Goal: Task Accomplishment & Management: Use online tool/utility

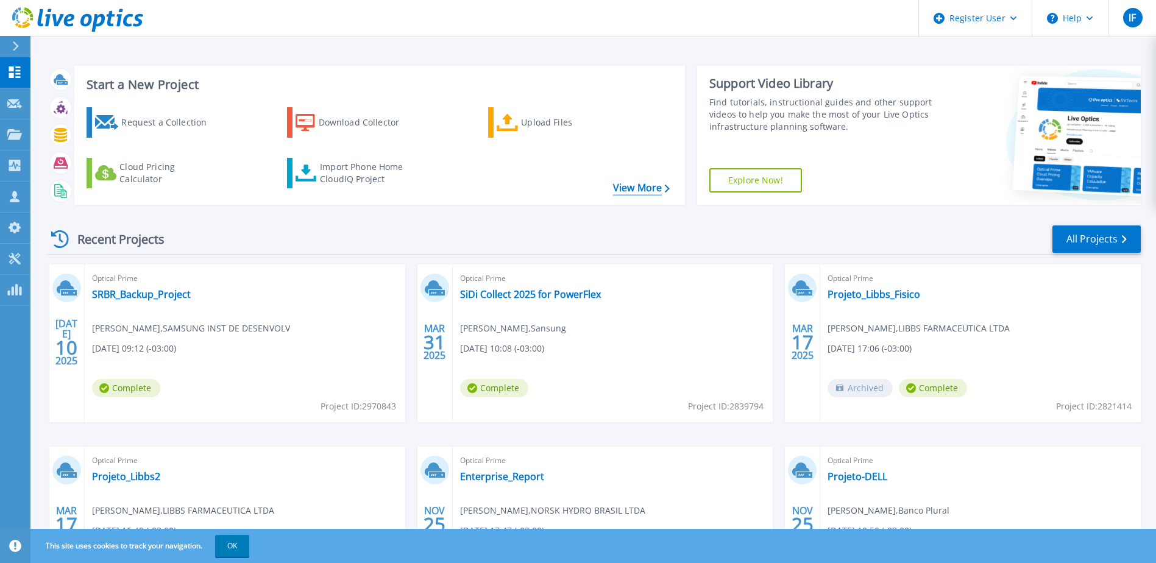
click at [634, 189] on link "View More" at bounding box center [641, 188] width 57 height 12
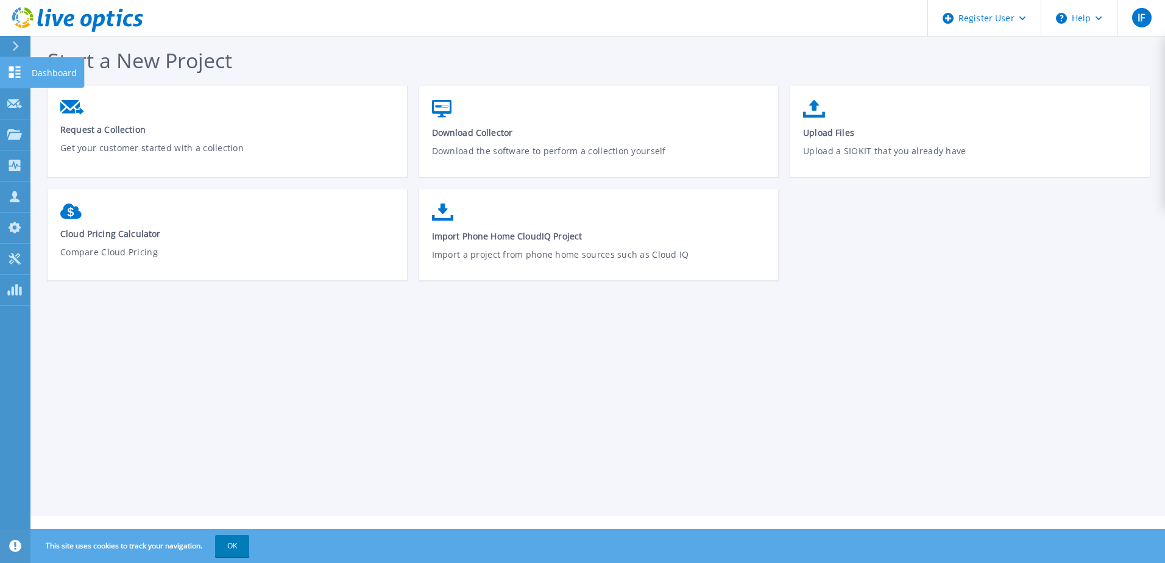
click at [22, 76] on link "Dashboard Dashboard" at bounding box center [15, 72] width 30 height 31
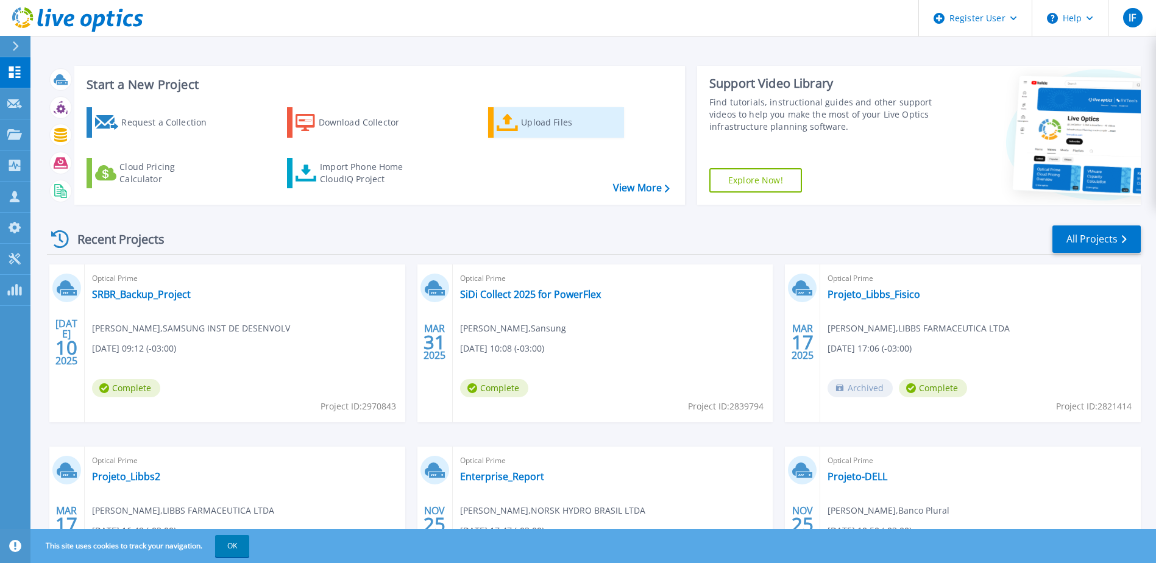
click at [517, 128] on icon at bounding box center [508, 123] width 22 height 18
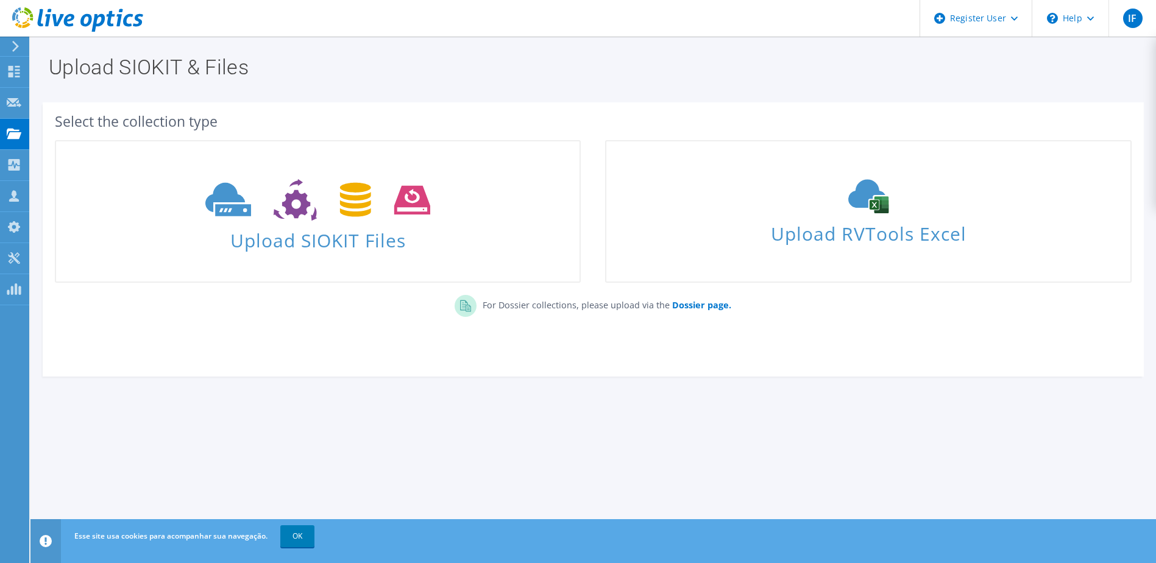
click at [793, 78] on div "Upload SIOKIT & Files" at bounding box center [593, 64] width 1113 height 54
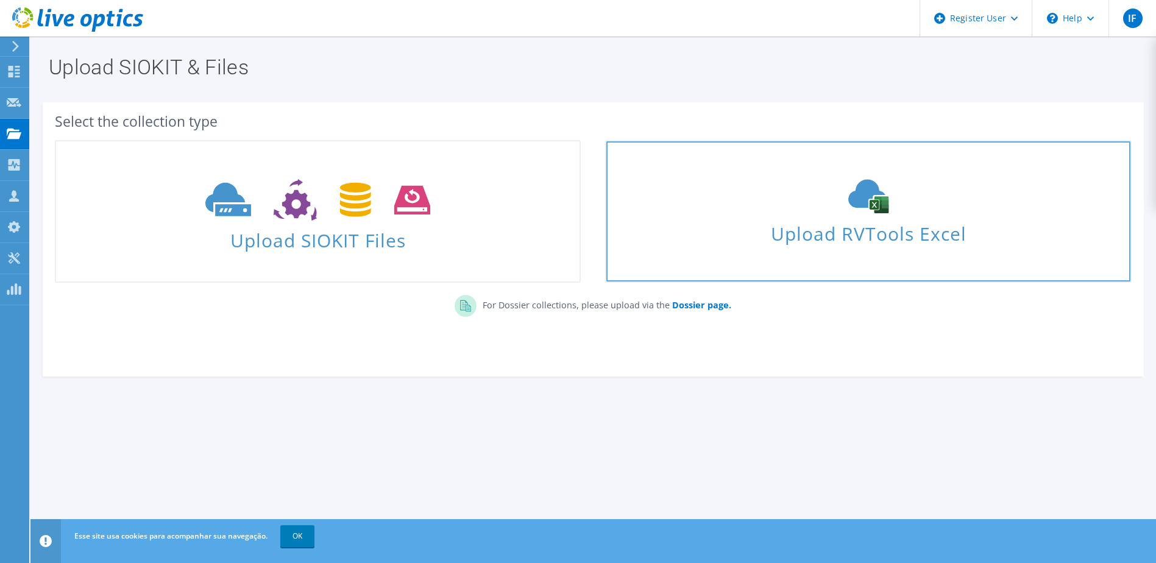
click at [799, 252] on link "Upload RVTools Excel" at bounding box center [868, 211] width 526 height 143
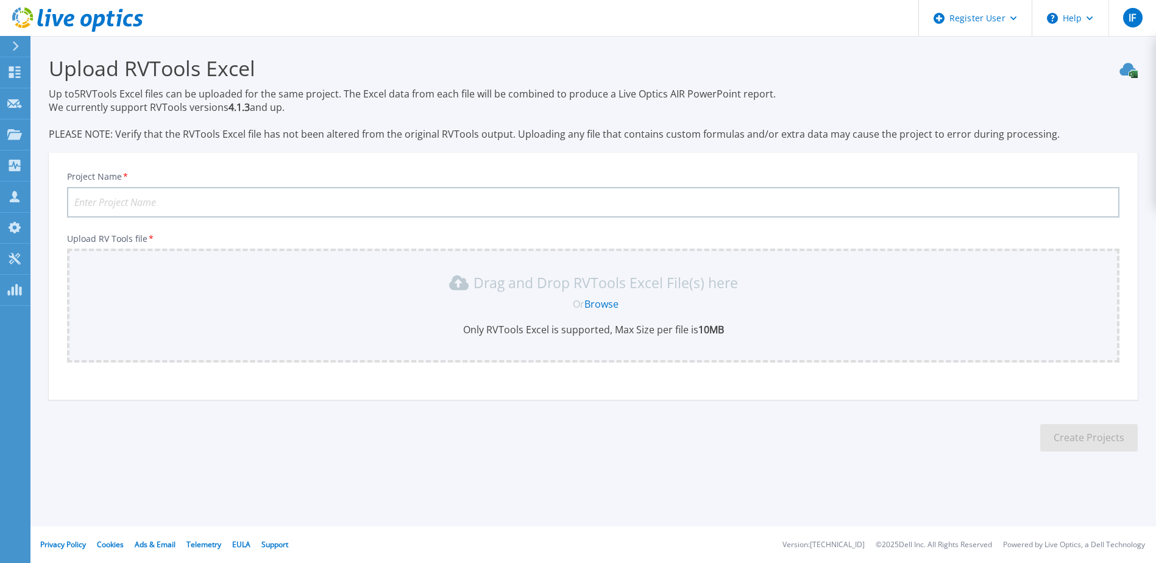
scroll to position [21, 0]
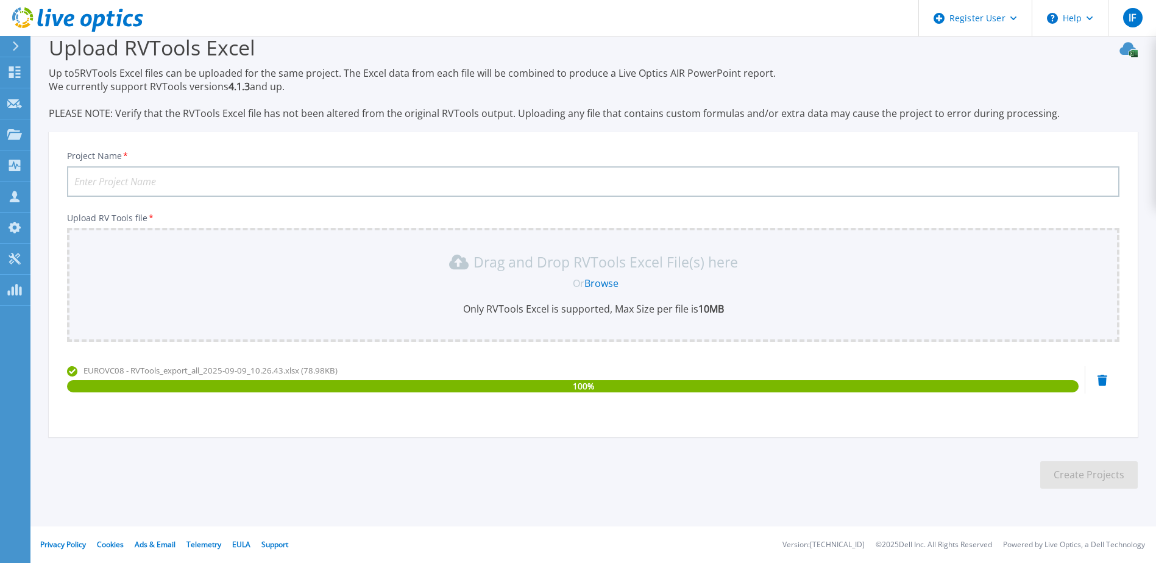
click at [506, 193] on input "Project Name *" at bounding box center [593, 181] width 1052 height 30
click at [506, 185] on input "Project Name *" at bounding box center [593, 181] width 1052 height 30
click at [462, 186] on input "Project Name *" at bounding box center [593, 181] width 1052 height 30
type input "EUROFARMA - VIVA"
click at [1057, 467] on button "Create Projects" at bounding box center [1088, 474] width 97 height 27
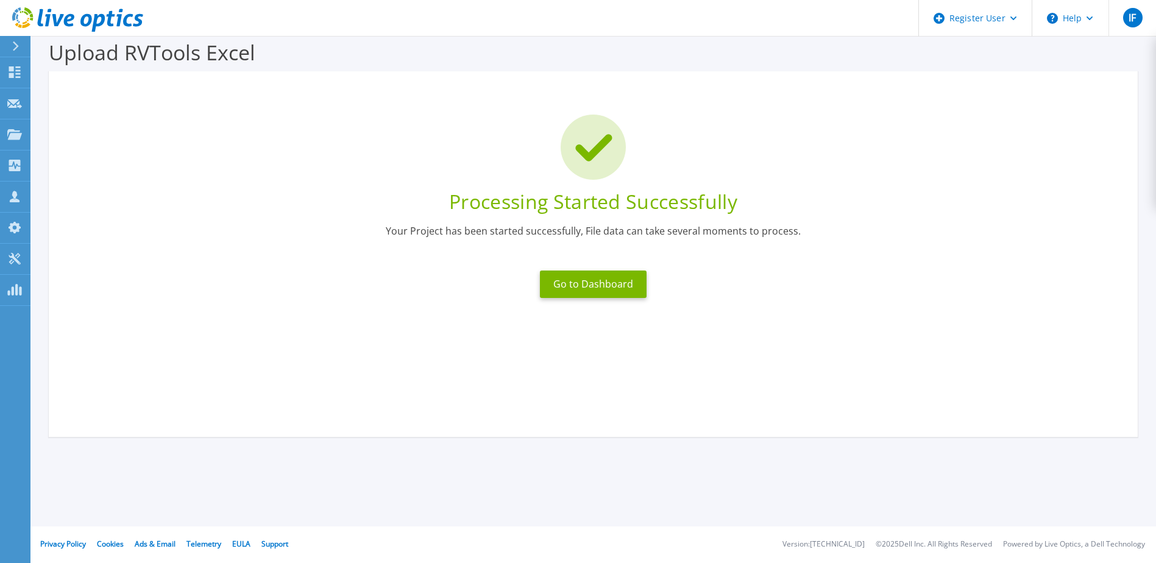
scroll to position [16, 0]
click at [629, 293] on button "Go to Dashboard" at bounding box center [593, 284] width 107 height 27
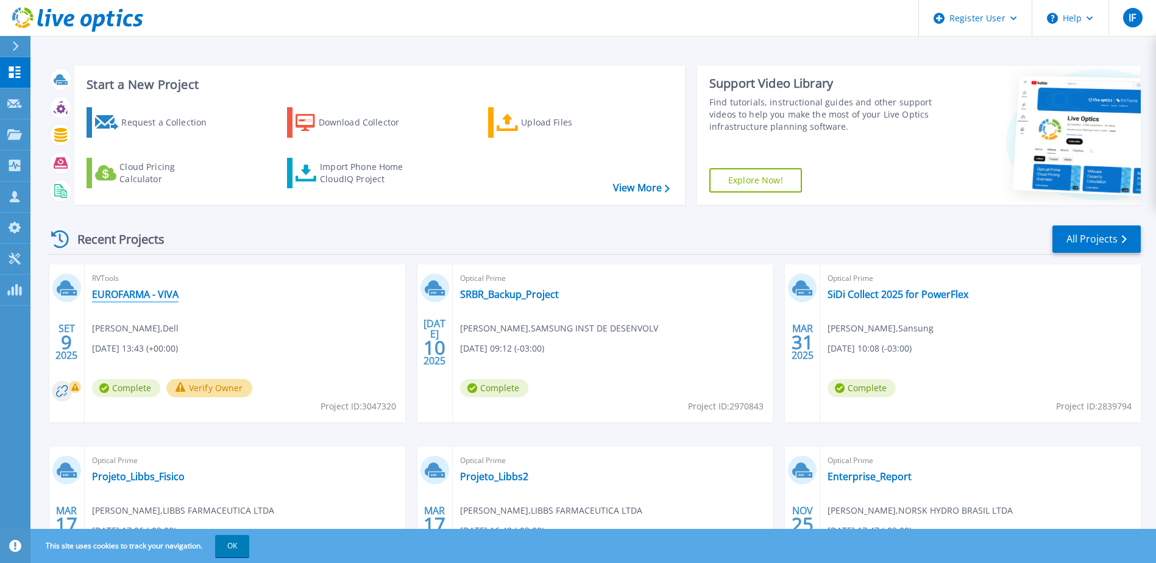
click at [136, 300] on link "EUROFARMA - VIVA" at bounding box center [135, 294] width 87 height 12
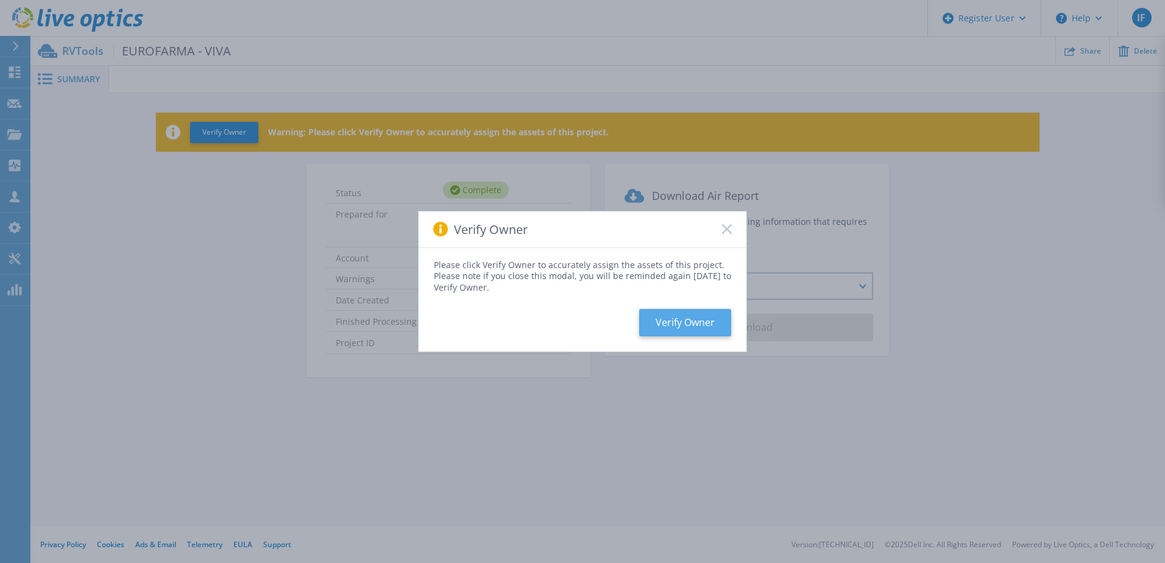
click at [707, 334] on button "Verify Owner" at bounding box center [685, 322] width 92 height 27
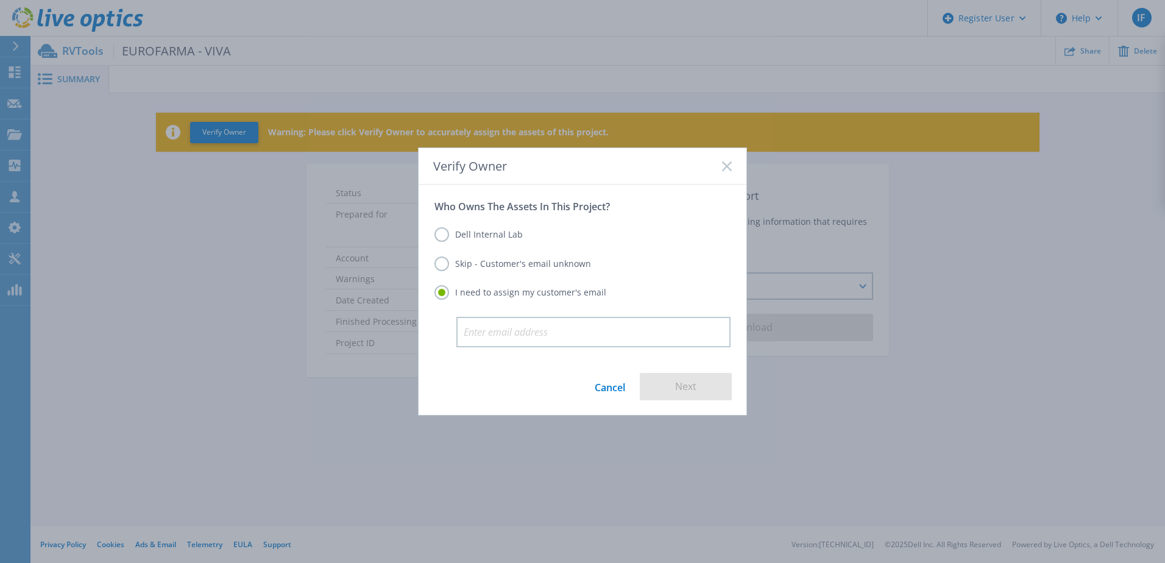
click at [490, 261] on label "Skip - Customer's email unknown" at bounding box center [512, 264] width 157 height 15
click at [0, 0] on input "Skip - Customer's email unknown" at bounding box center [0, 0] width 0 height 0
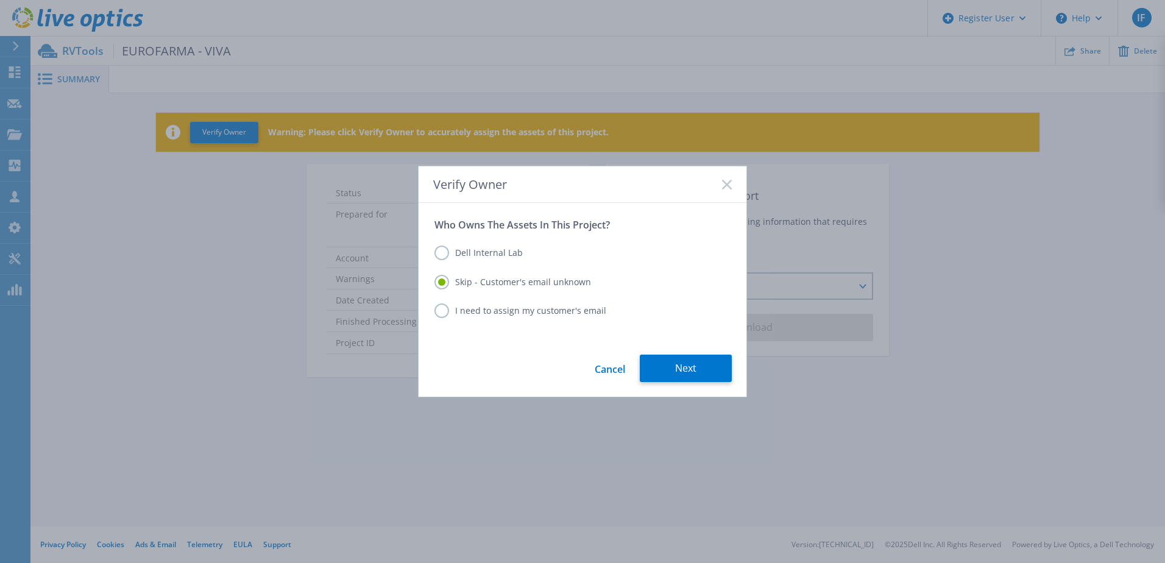
click at [473, 310] on label "I need to assign my customer's email" at bounding box center [520, 310] width 172 height 15
click at [0, 0] on input "I need to assign my customer's email" at bounding box center [0, 0] width 0 height 0
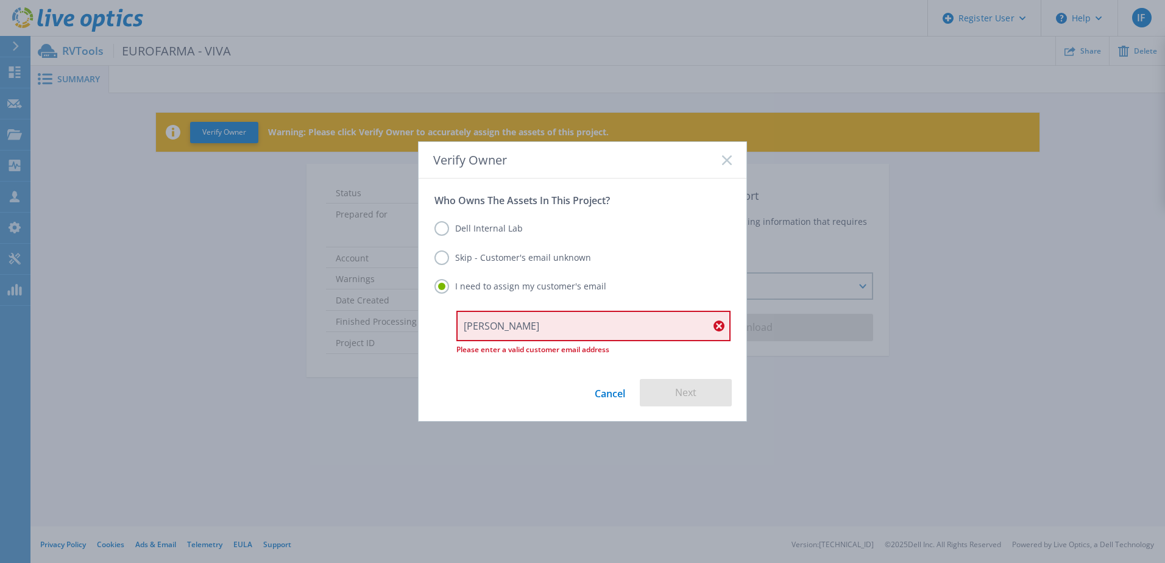
type input "[PERSON_NAME][EMAIL_ADDRESS][DOMAIN_NAME]"
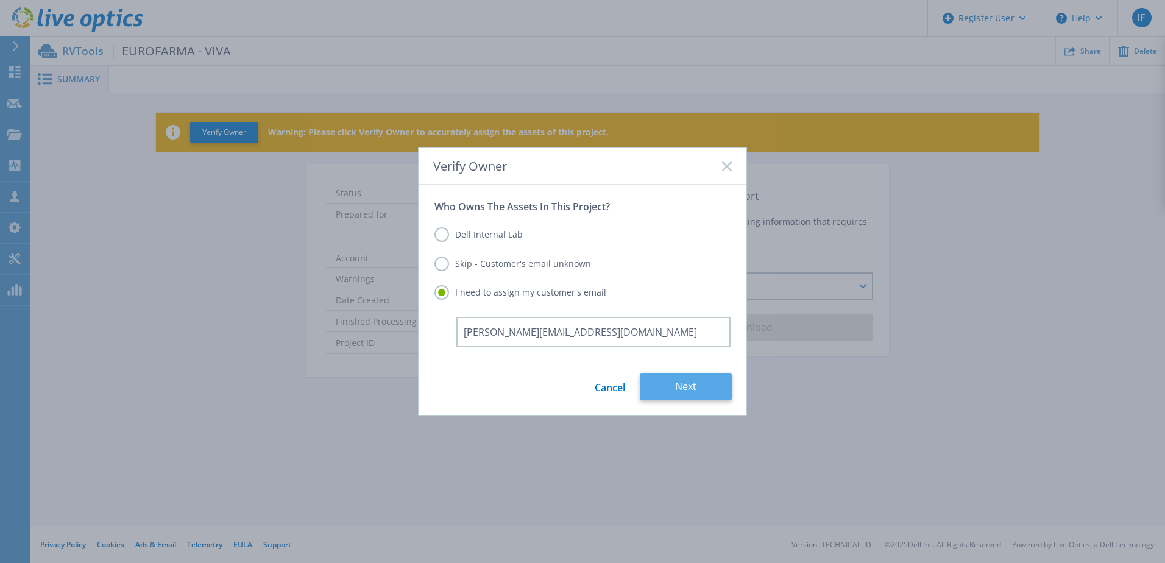
click at [669, 379] on button "Next" at bounding box center [686, 386] width 92 height 27
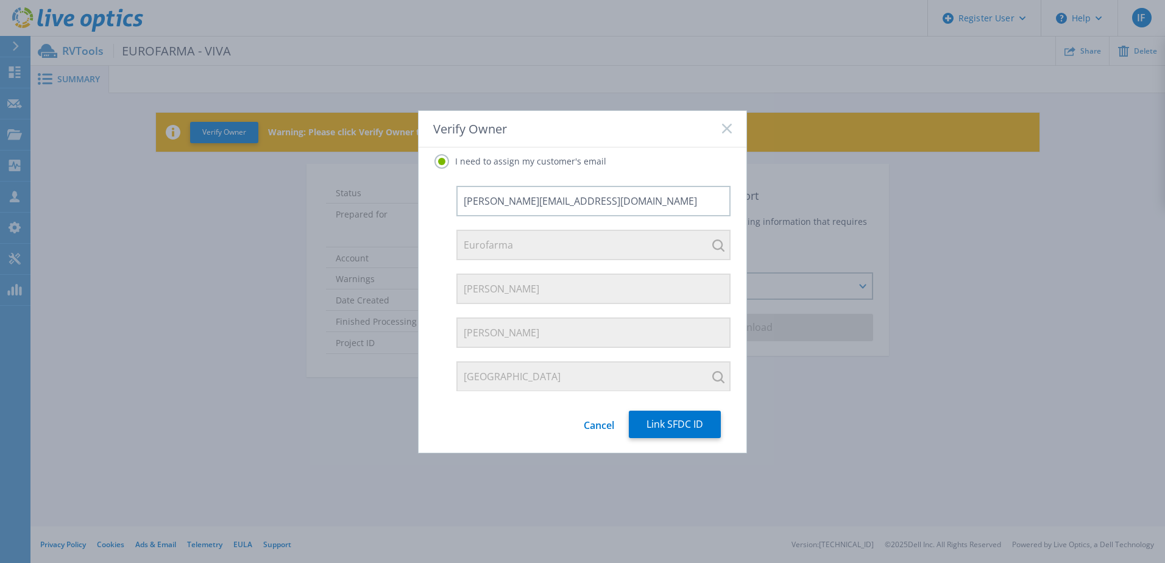
scroll to position [94, 0]
click at [654, 423] on button "Link SFDC ID" at bounding box center [675, 424] width 92 height 27
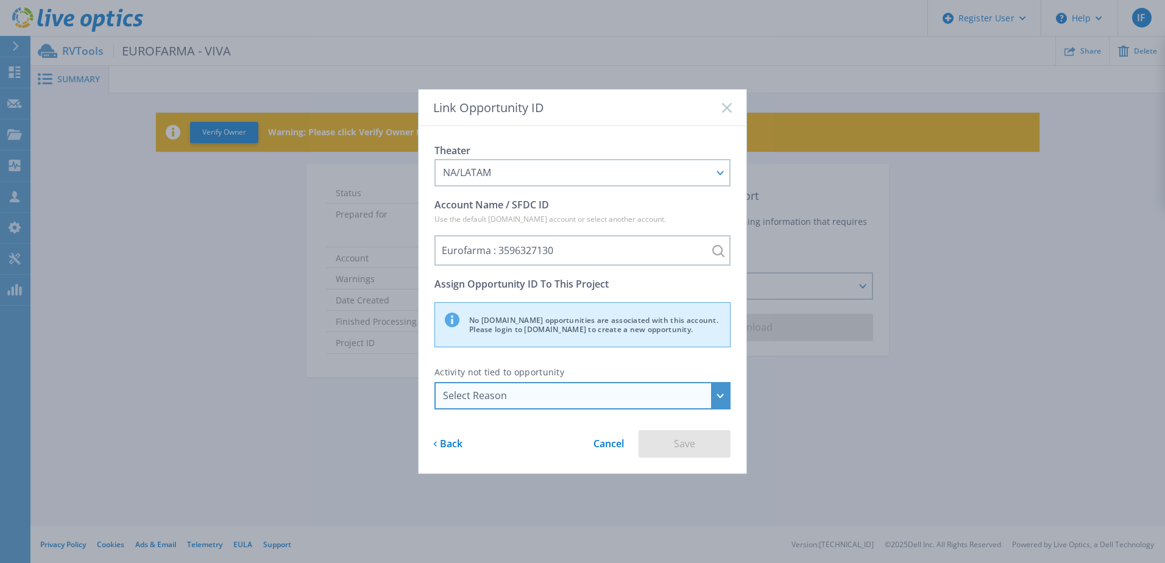
click at [529, 387] on div "Select Reason" at bounding box center [582, 395] width 296 height 27
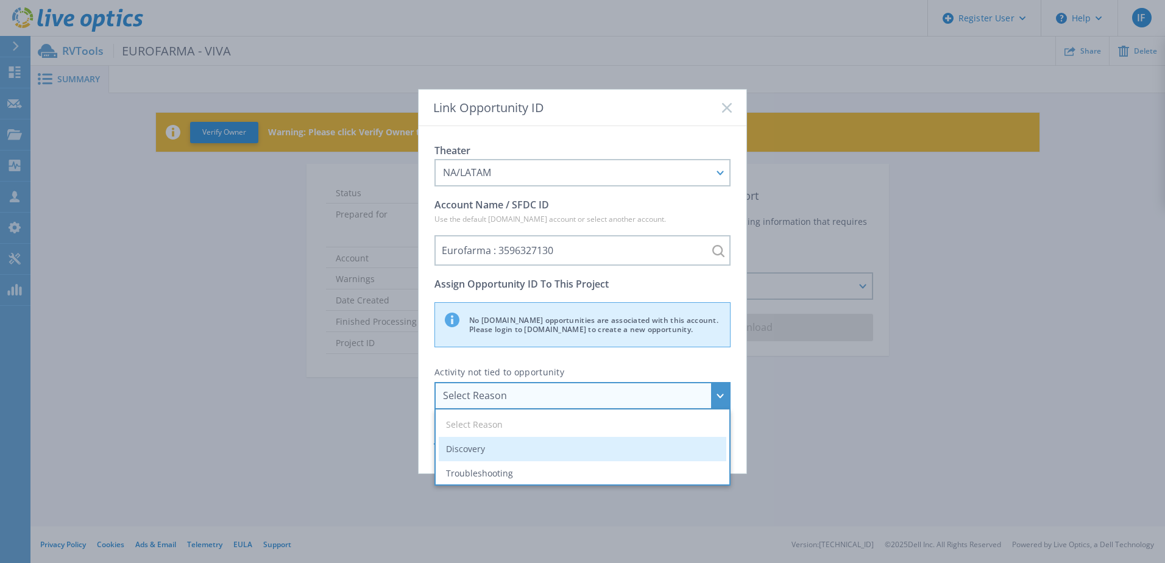
scroll to position [29, 0]
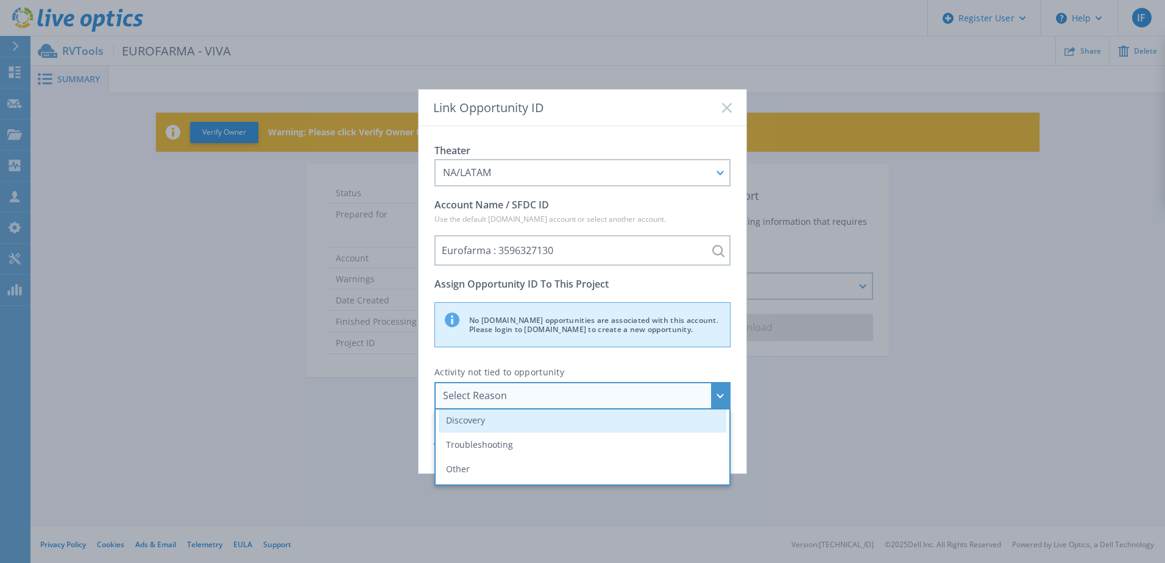
click at [486, 424] on li "Discovery" at bounding box center [583, 420] width 288 height 24
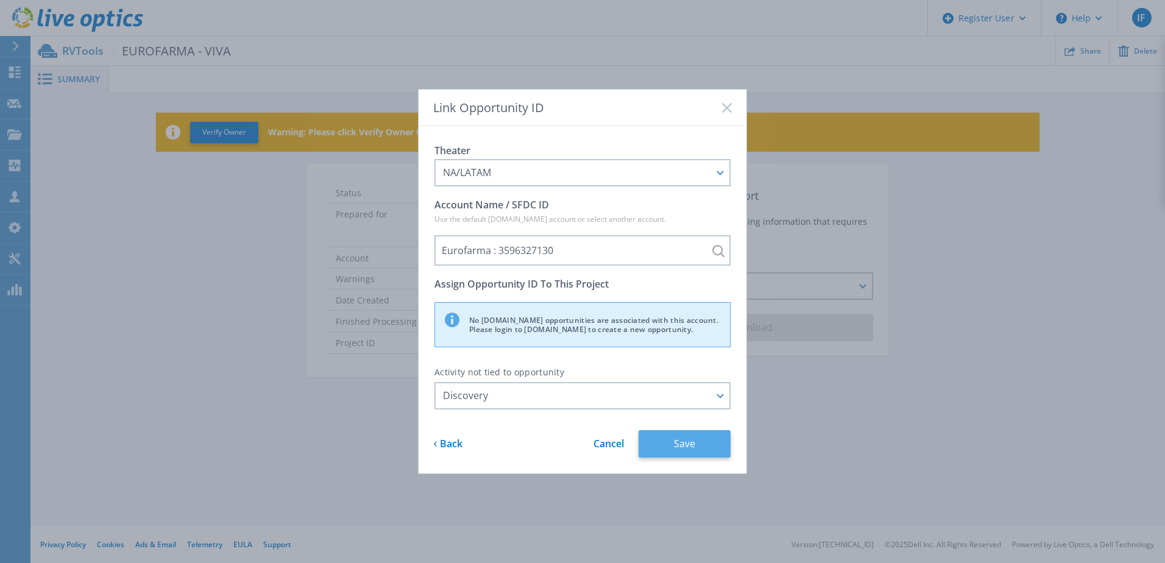
click at [664, 431] on button "Save" at bounding box center [685, 443] width 92 height 27
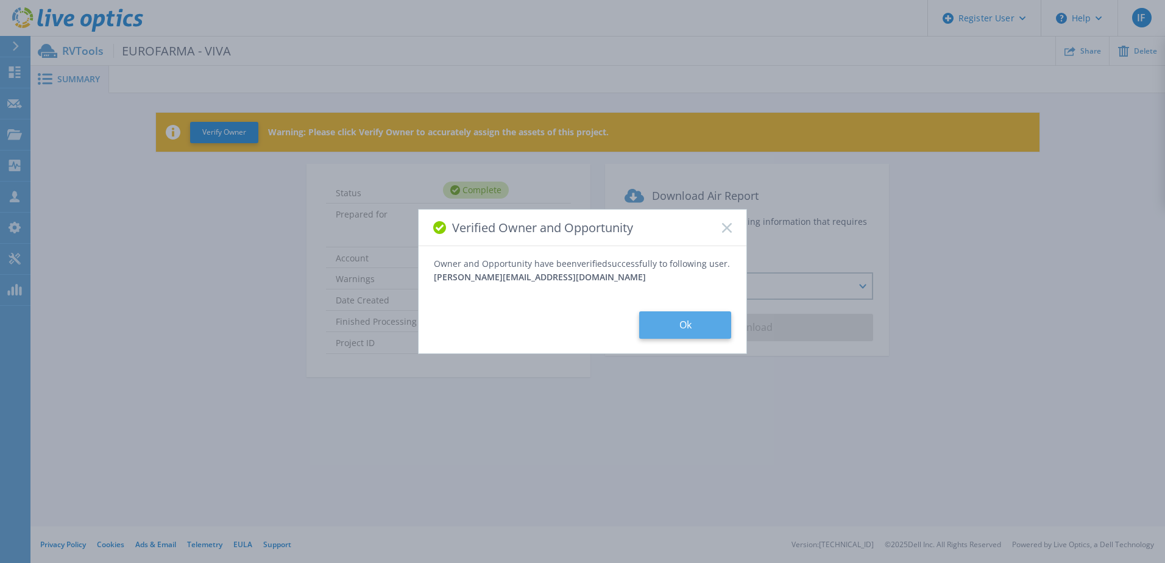
click at [690, 330] on button "Ok" at bounding box center [685, 324] width 92 height 27
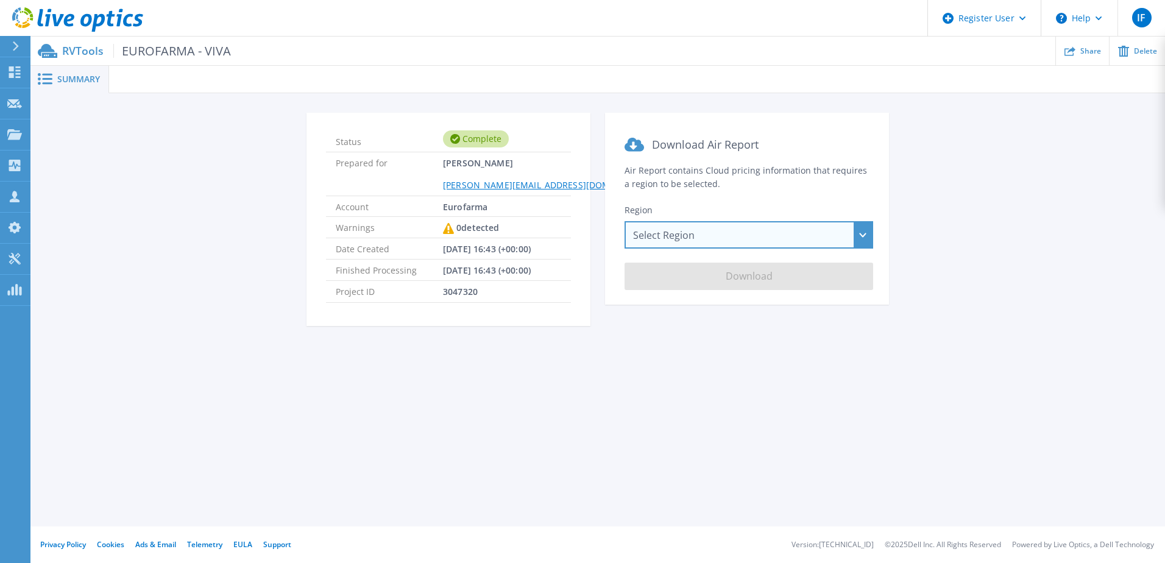
click at [693, 247] on div "Select Region Asia Pacific (Hong Kong) Asia Pacific (Mumbai) Asia Pacific (Seou…" at bounding box center [749, 234] width 249 height 27
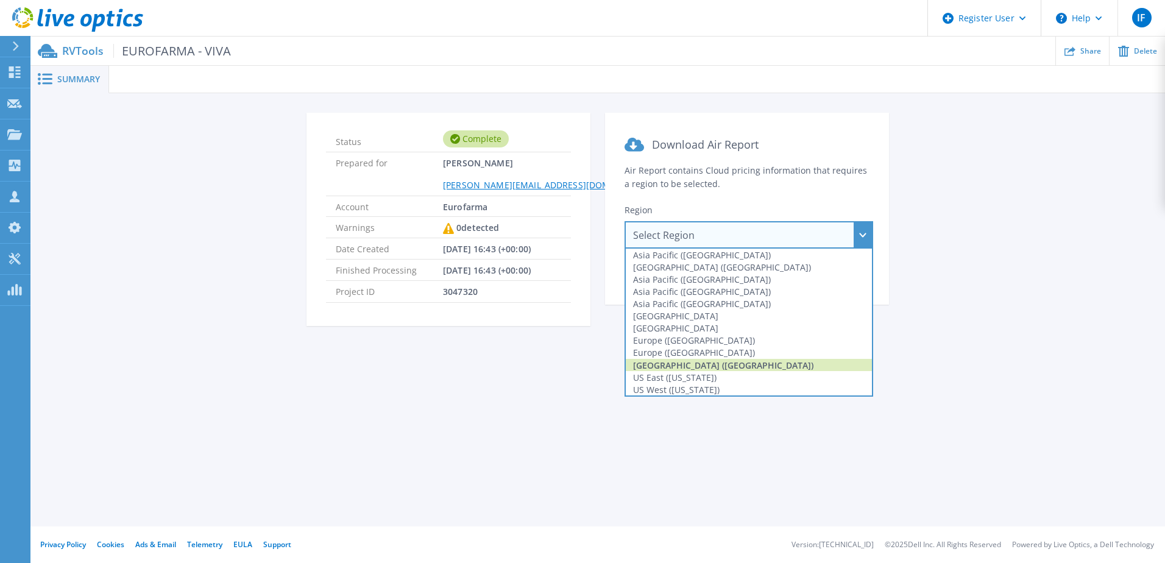
click at [722, 365] on div "[GEOGRAPHIC_DATA] ([GEOGRAPHIC_DATA])" at bounding box center [749, 365] width 246 height 12
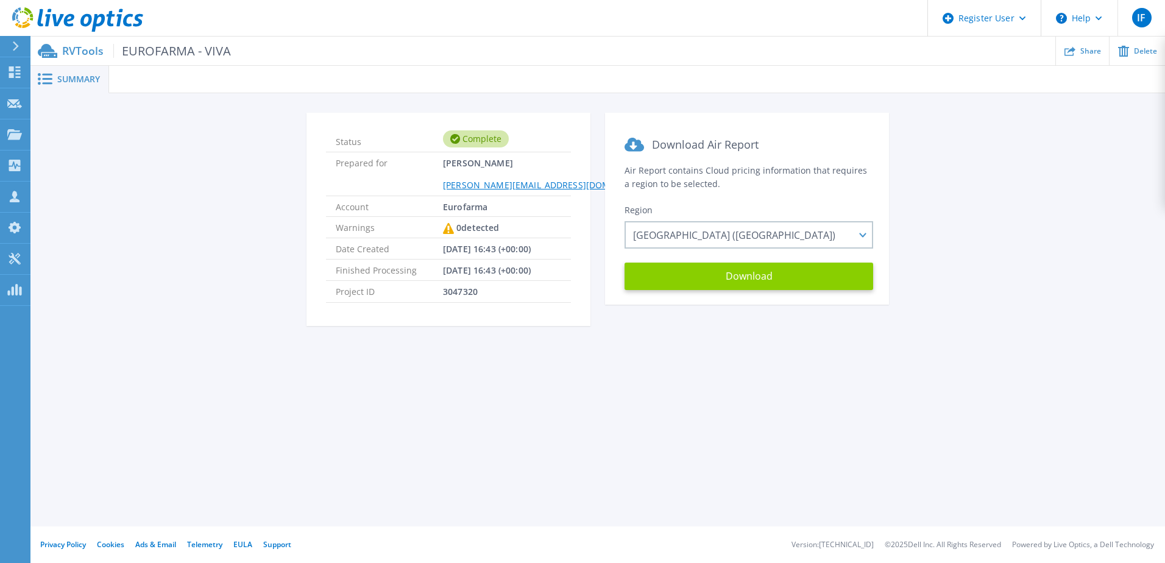
click at [767, 280] on button "Download" at bounding box center [749, 276] width 249 height 27
click at [660, 384] on div "Summary Status Complete Prepared for Alexandre Meneghetti alexandre.meneghetti@…" at bounding box center [597, 263] width 1134 height 526
click at [76, 83] on span "Summary" at bounding box center [78, 79] width 43 height 9
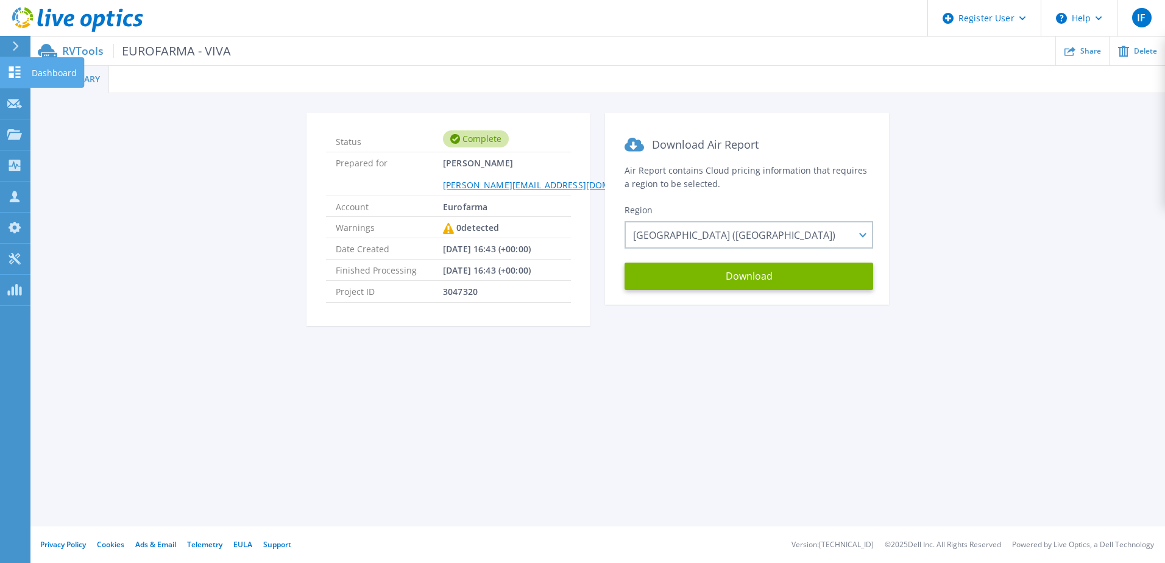
click at [16, 79] on link "Dashboard Dashboard" at bounding box center [15, 72] width 30 height 31
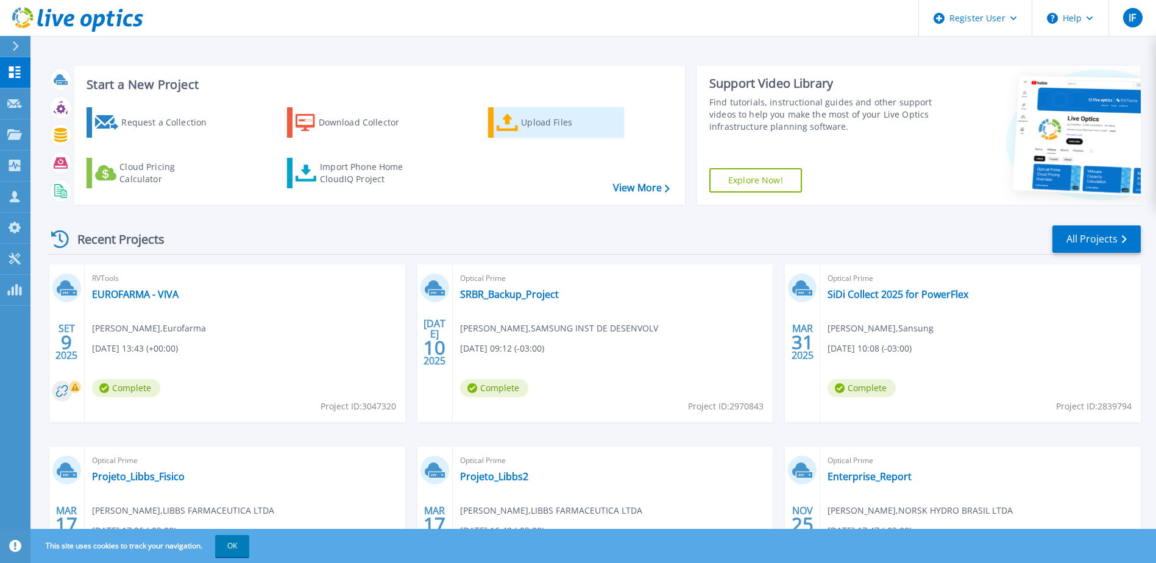
click at [550, 129] on div "Upload Files" at bounding box center [569, 122] width 97 height 24
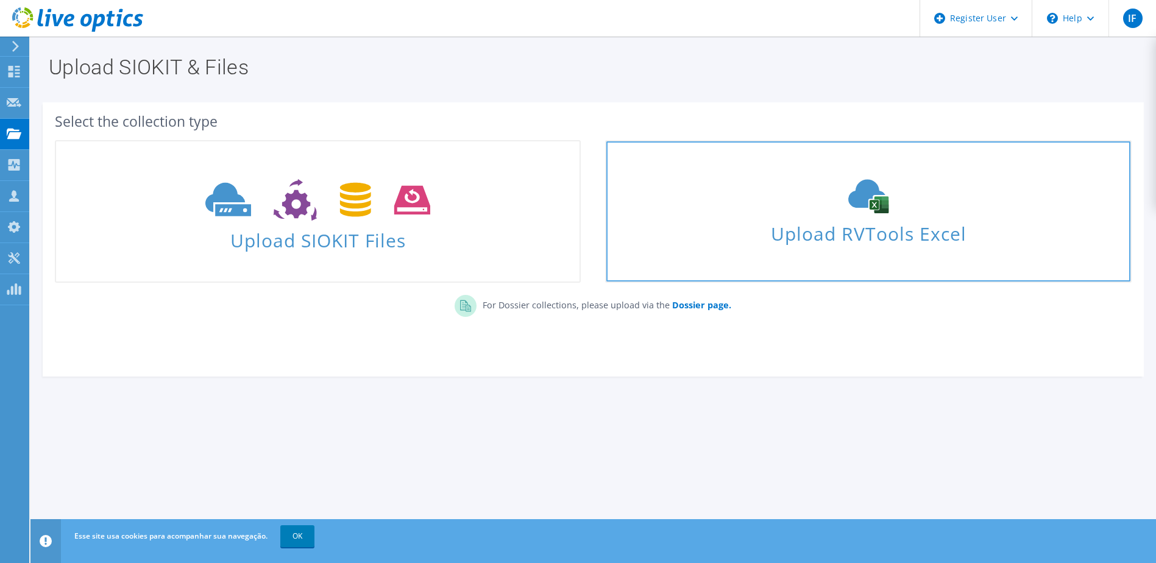
click at [864, 260] on link "Upload RVTools Excel" at bounding box center [868, 211] width 526 height 143
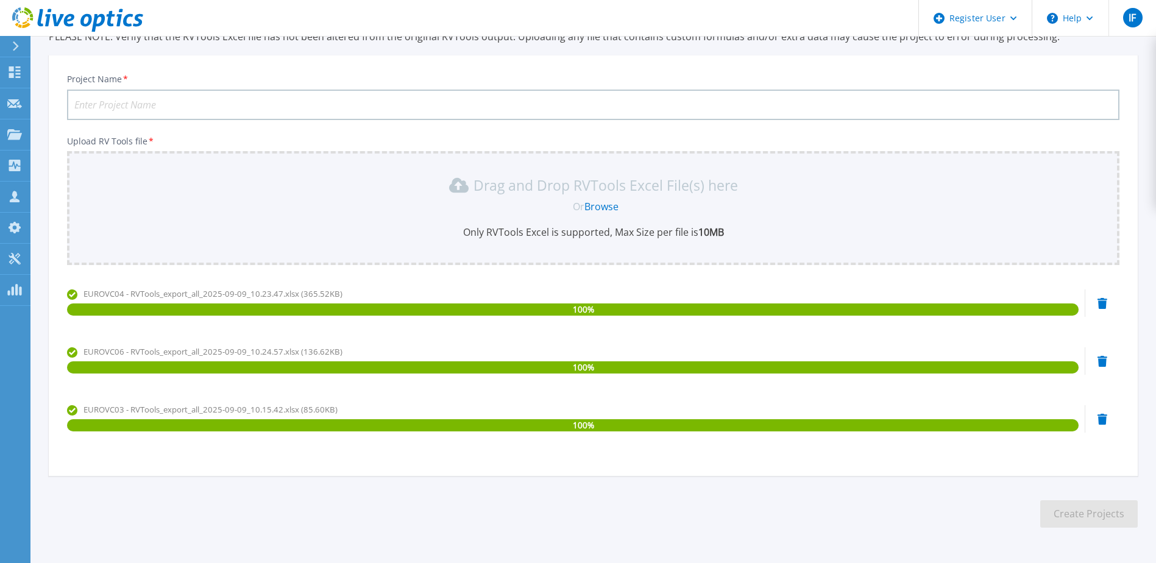
scroll to position [76, 0]
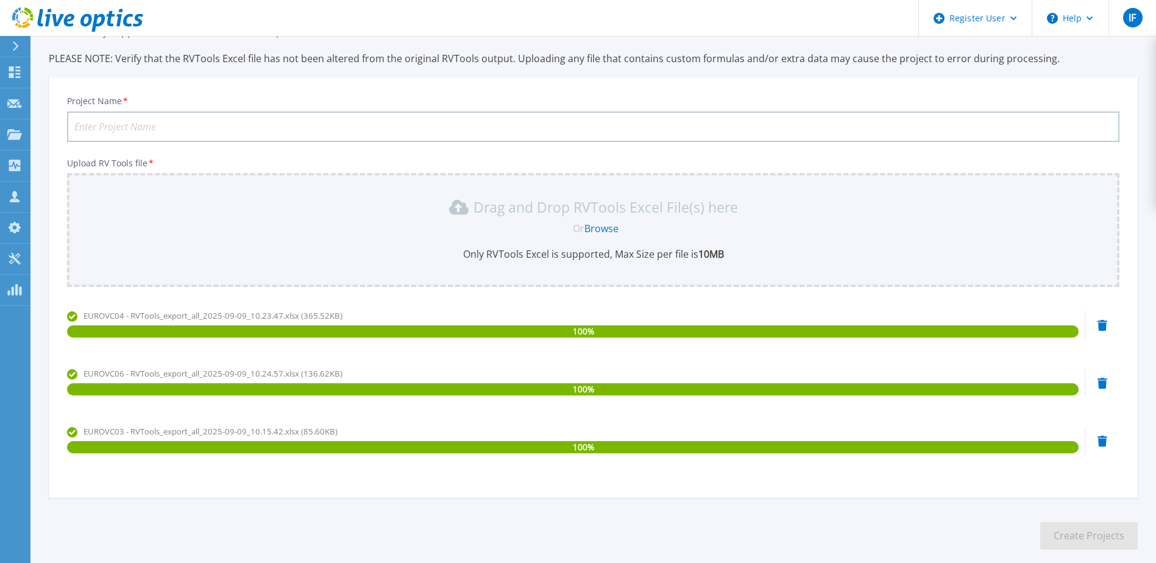
click at [247, 130] on input "Project Name *" at bounding box center [593, 126] width 1052 height 30
type input "EUROFARMA - ITAPEVI"
click at [1061, 540] on button "Create Projects" at bounding box center [1088, 535] width 97 height 27
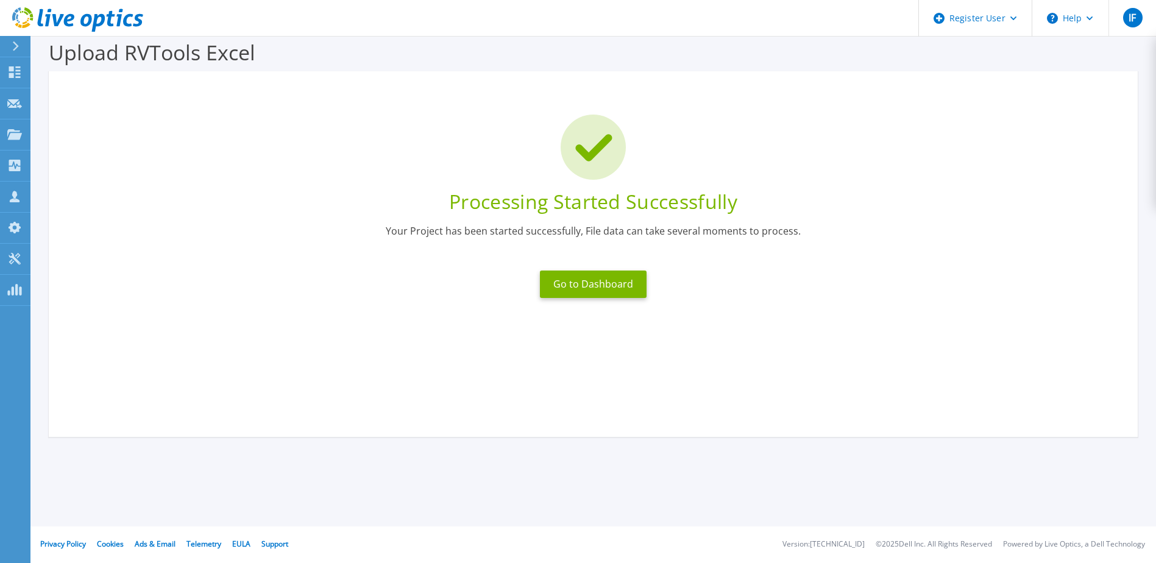
scroll to position [16, 0]
click at [592, 291] on button "Go to Dashboard" at bounding box center [593, 284] width 107 height 27
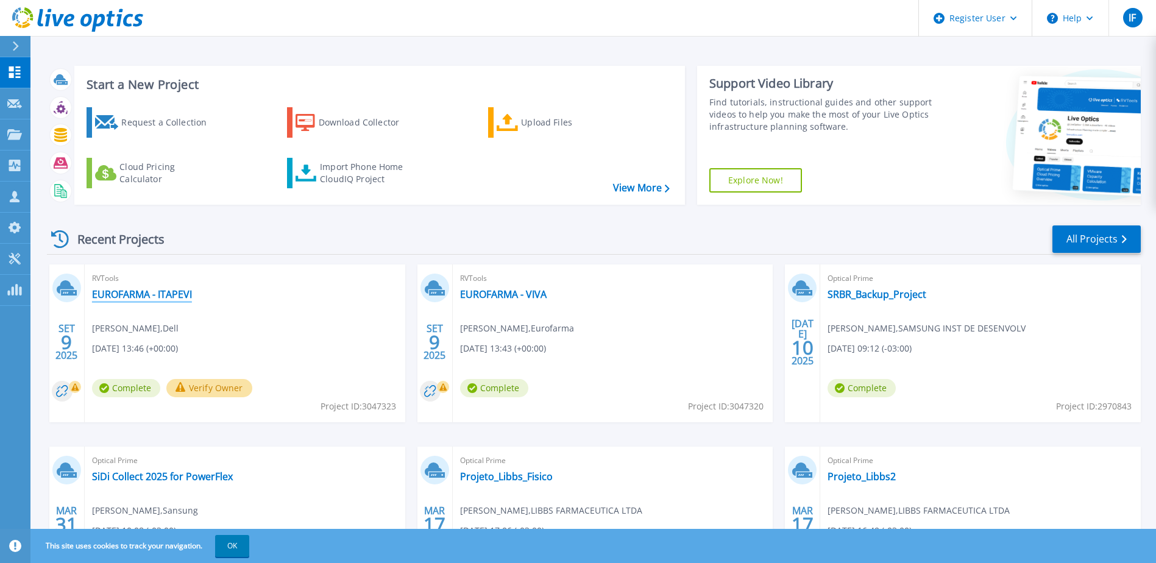
click at [144, 292] on link "EUROFARMA - ITAPEVI" at bounding box center [142, 294] width 100 height 12
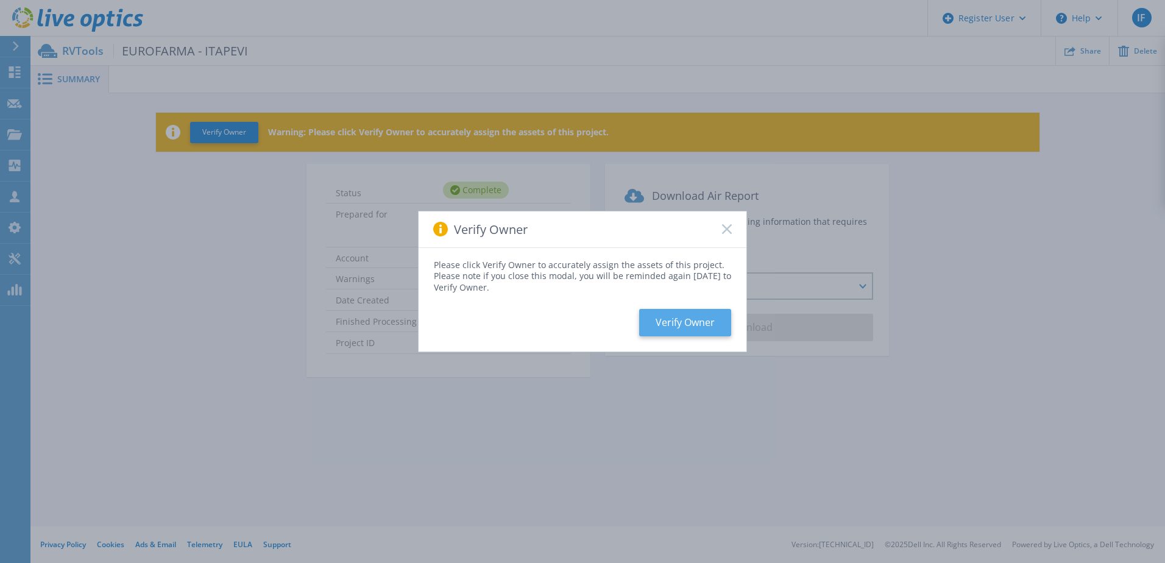
click at [687, 326] on button "Verify Owner" at bounding box center [685, 322] width 92 height 27
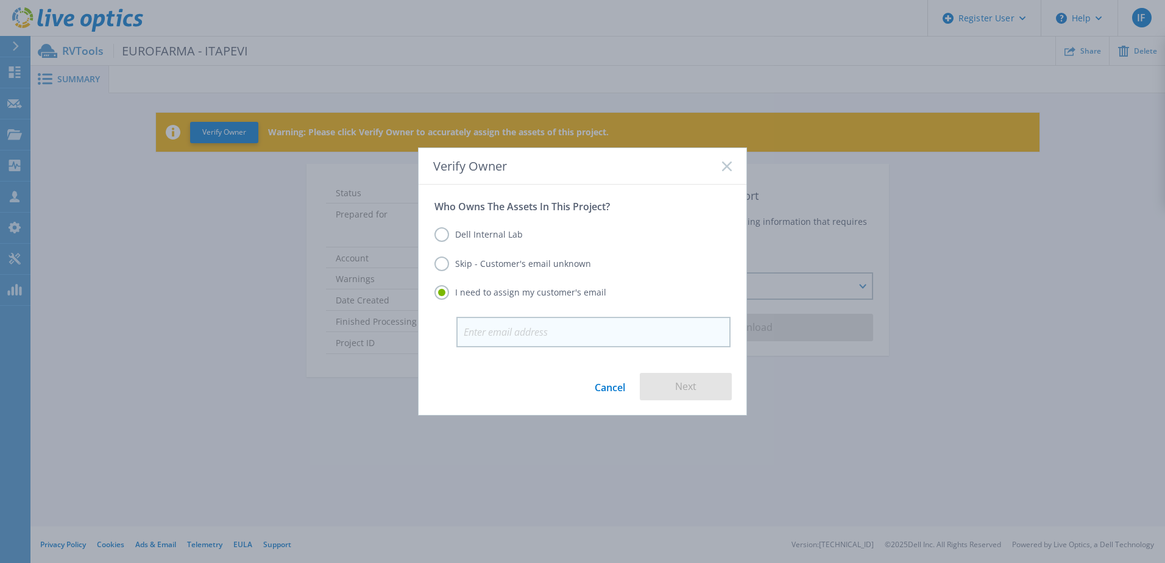
click at [570, 327] on input "email" at bounding box center [593, 332] width 274 height 30
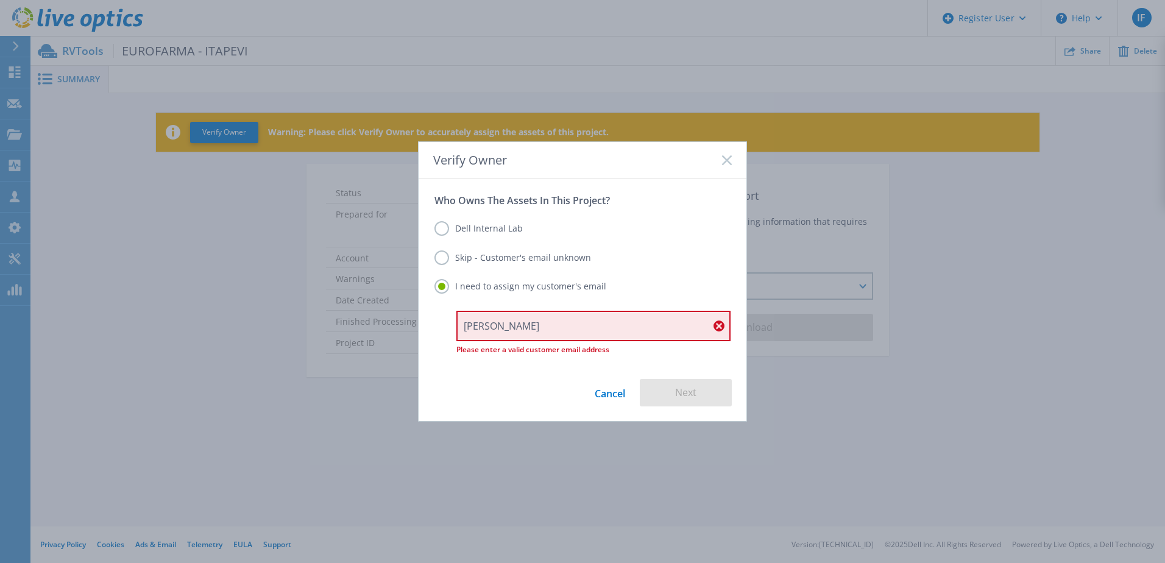
type input "[PERSON_NAME][EMAIL_ADDRESS][DOMAIN_NAME]"
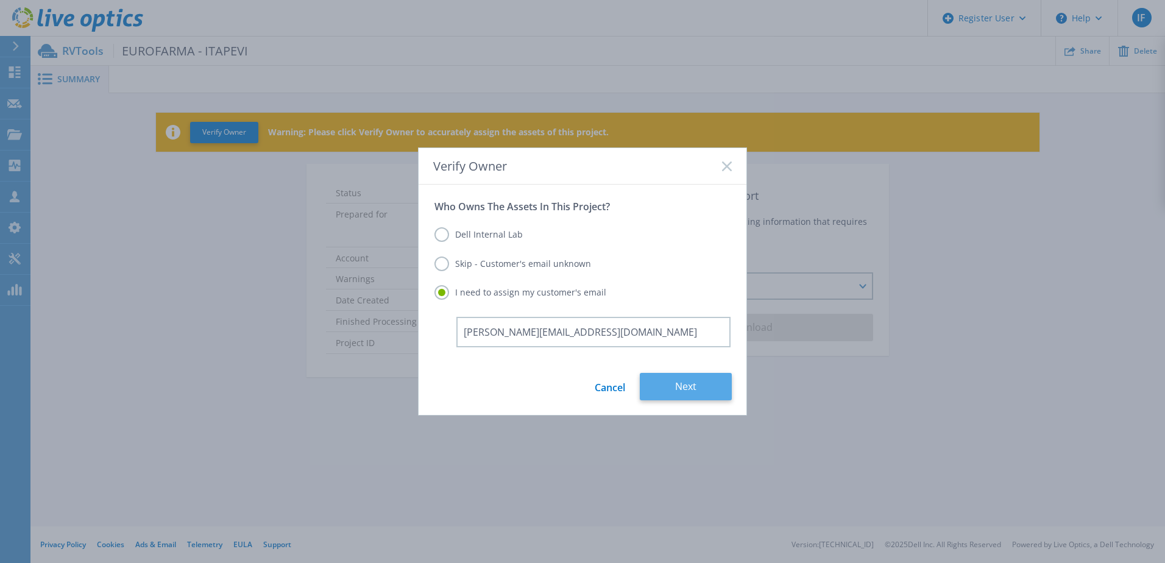
click at [680, 380] on button "Next" at bounding box center [686, 386] width 92 height 27
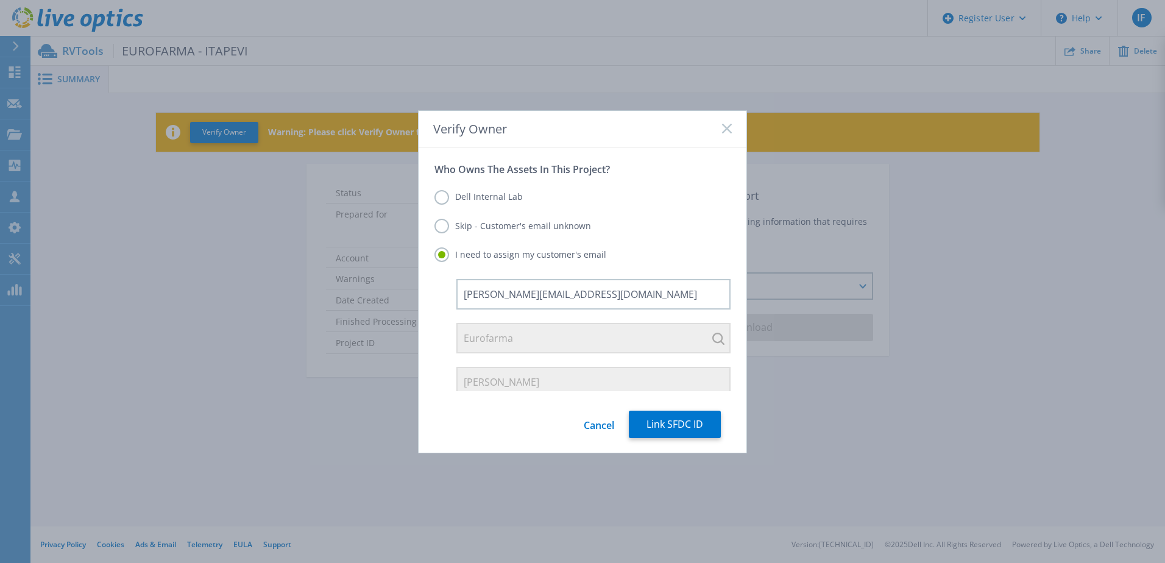
scroll to position [94, 0]
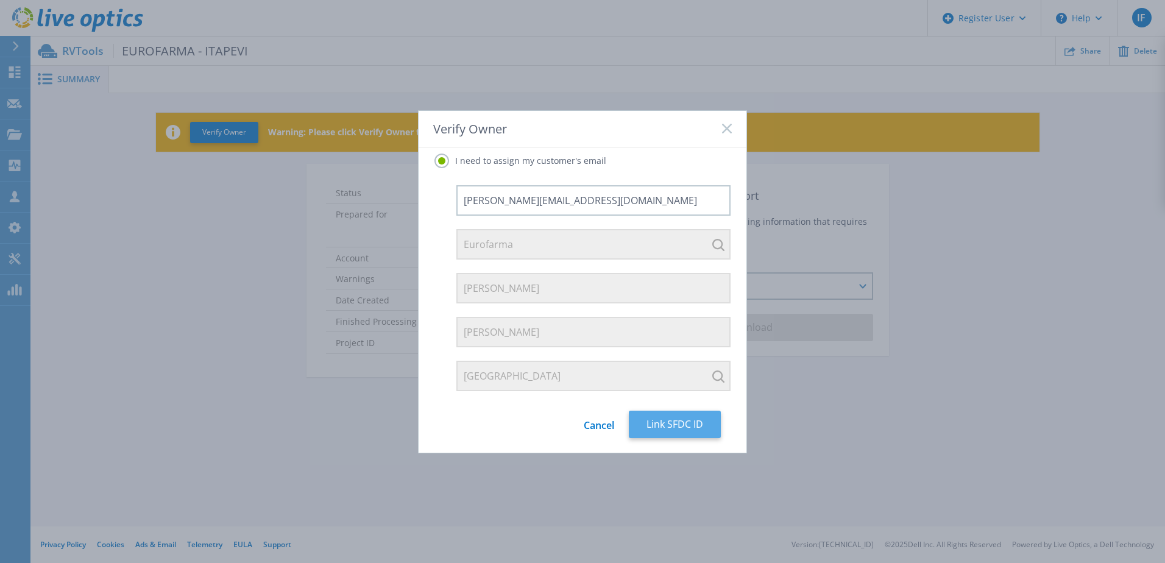
click at [664, 418] on button "Link SFDC ID" at bounding box center [675, 424] width 92 height 27
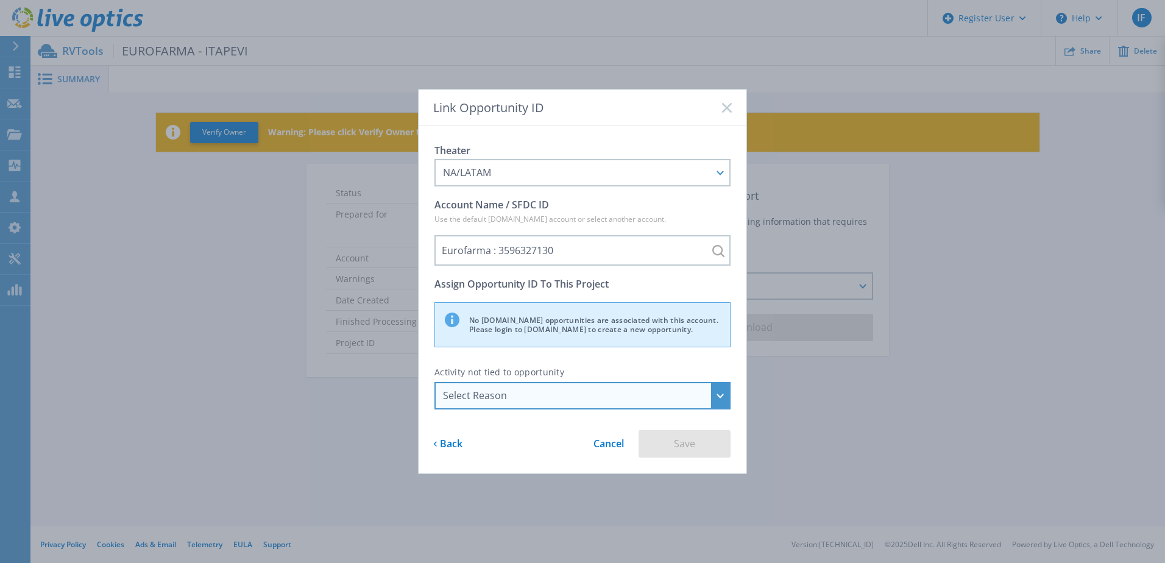
click at [671, 390] on div "Select Reason" at bounding box center [576, 395] width 266 height 11
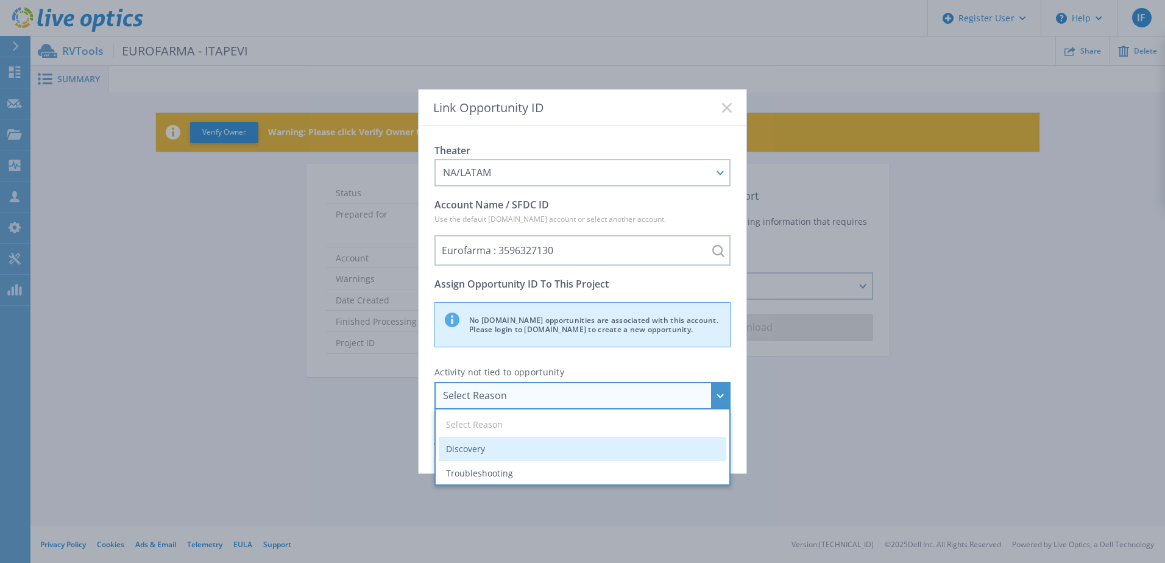
click at [520, 453] on li "Discovery" at bounding box center [583, 449] width 288 height 24
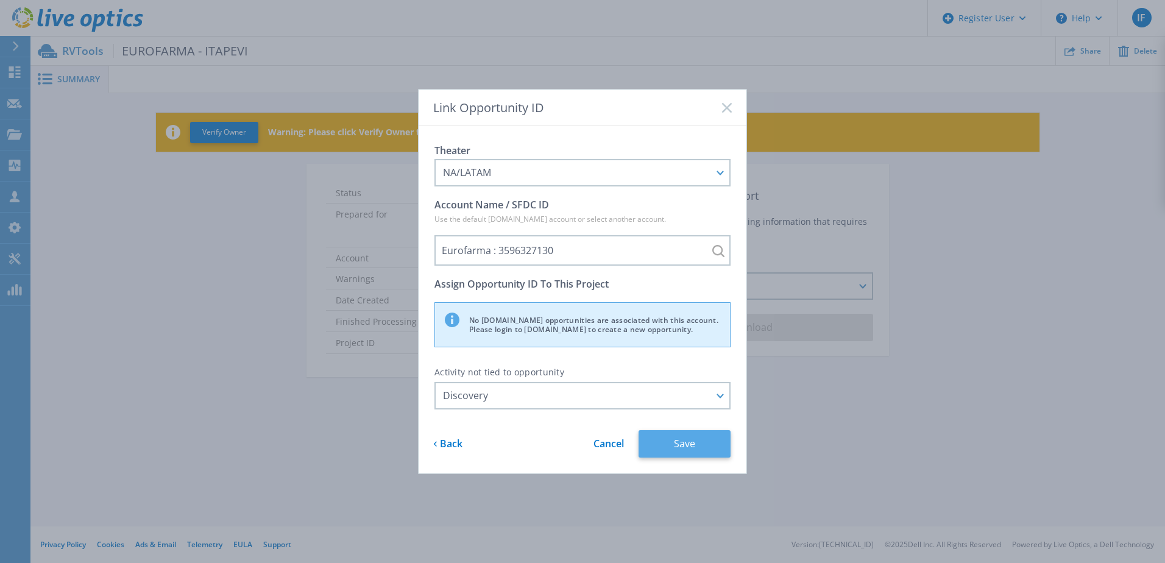
click at [664, 437] on button "Save" at bounding box center [685, 443] width 92 height 27
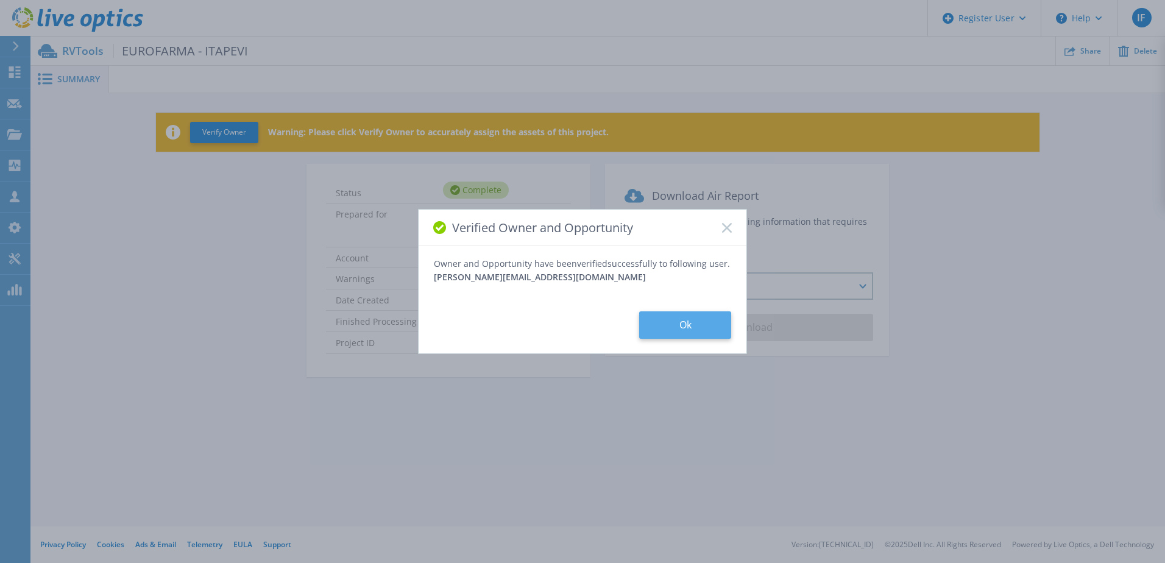
click at [682, 328] on button "Ok" at bounding box center [685, 324] width 92 height 27
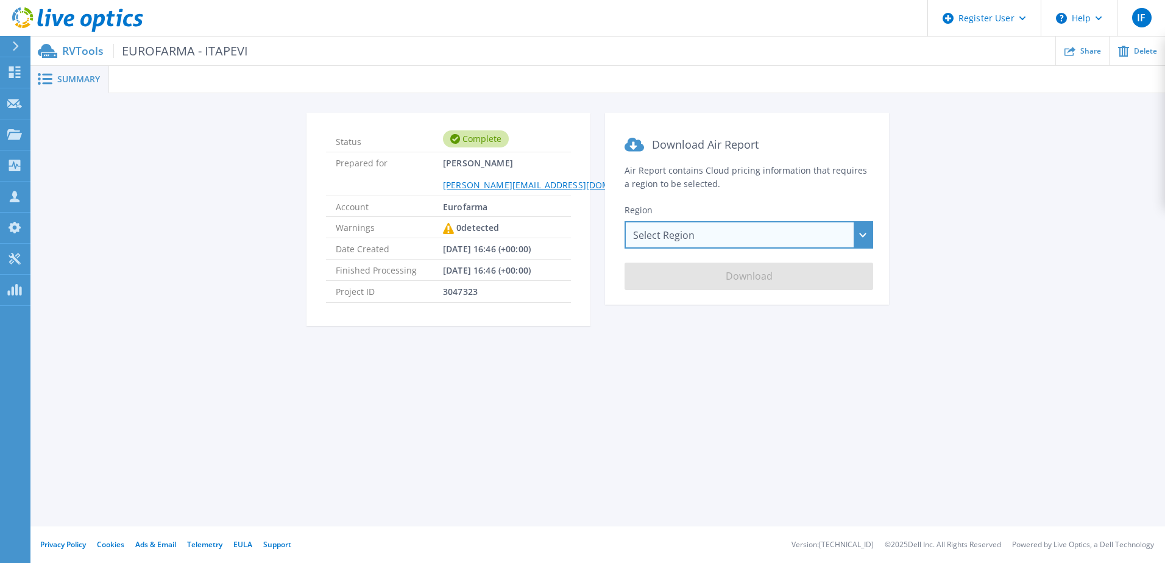
click at [713, 244] on div "Select Region [GEOGRAPHIC_DATA] ([GEOGRAPHIC_DATA]) [GEOGRAPHIC_DATA] ([GEOGRAP…" at bounding box center [749, 234] width 249 height 27
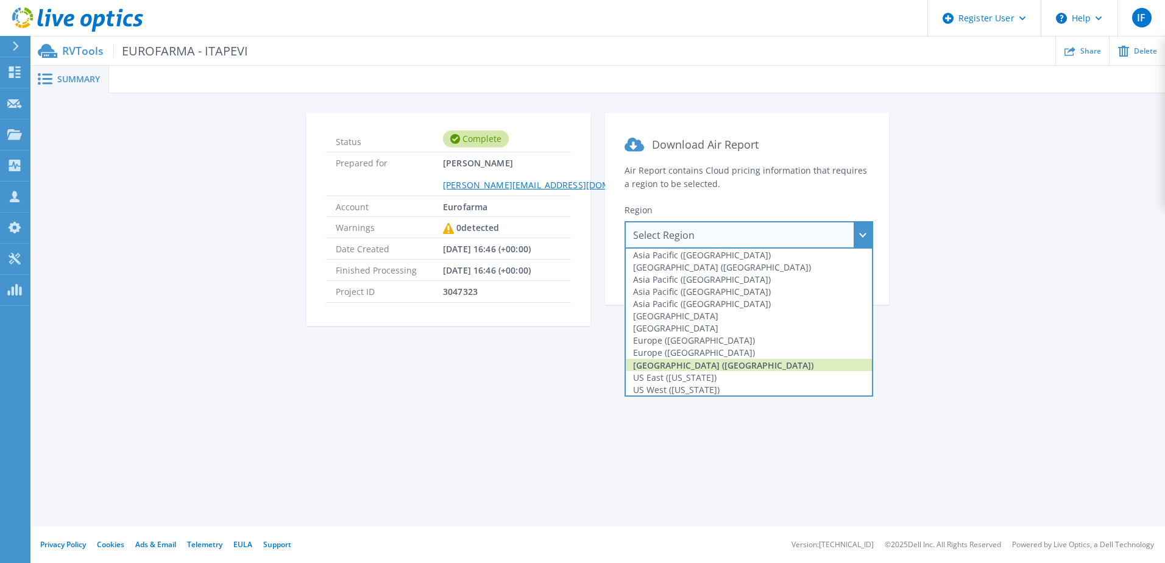
click at [701, 359] on div "[GEOGRAPHIC_DATA] ([GEOGRAPHIC_DATA])" at bounding box center [749, 365] width 246 height 12
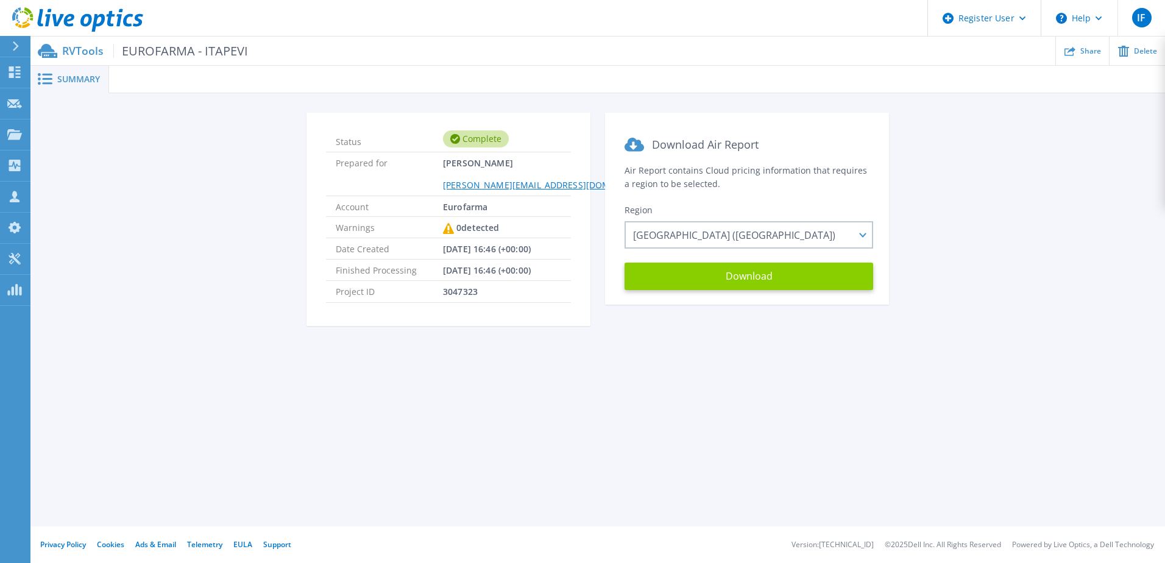
click at [745, 278] on button "Download" at bounding box center [749, 276] width 249 height 27
click at [754, 330] on div "Download Air Report Air Report contains Cloud pricing information that requires…" at bounding box center [747, 227] width 284 height 228
click at [763, 283] on button "Download" at bounding box center [749, 276] width 249 height 27
